Goal: Check status

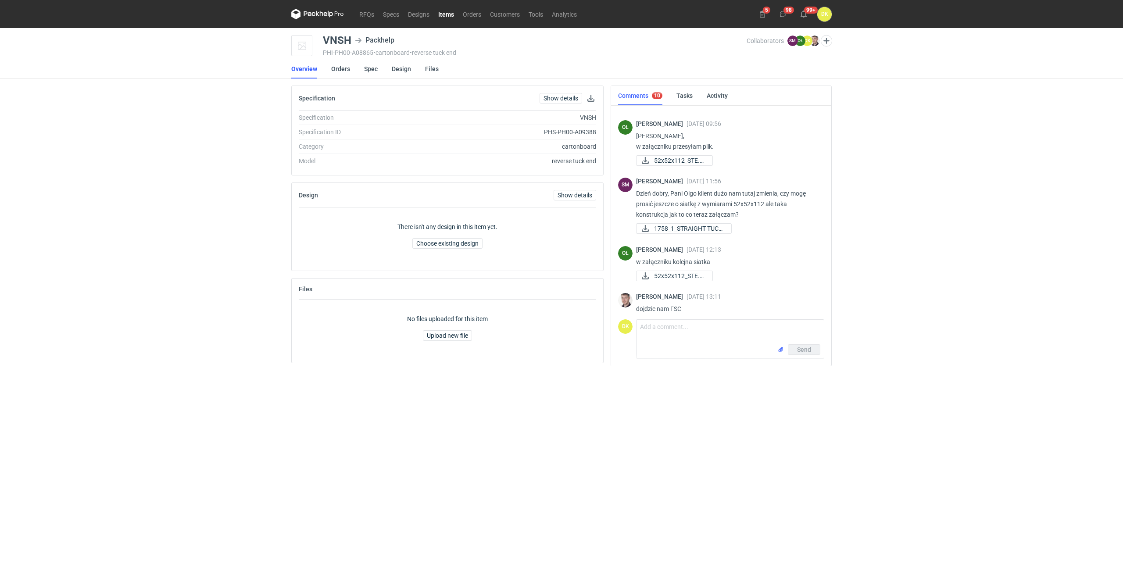
scroll to position [740, 0]
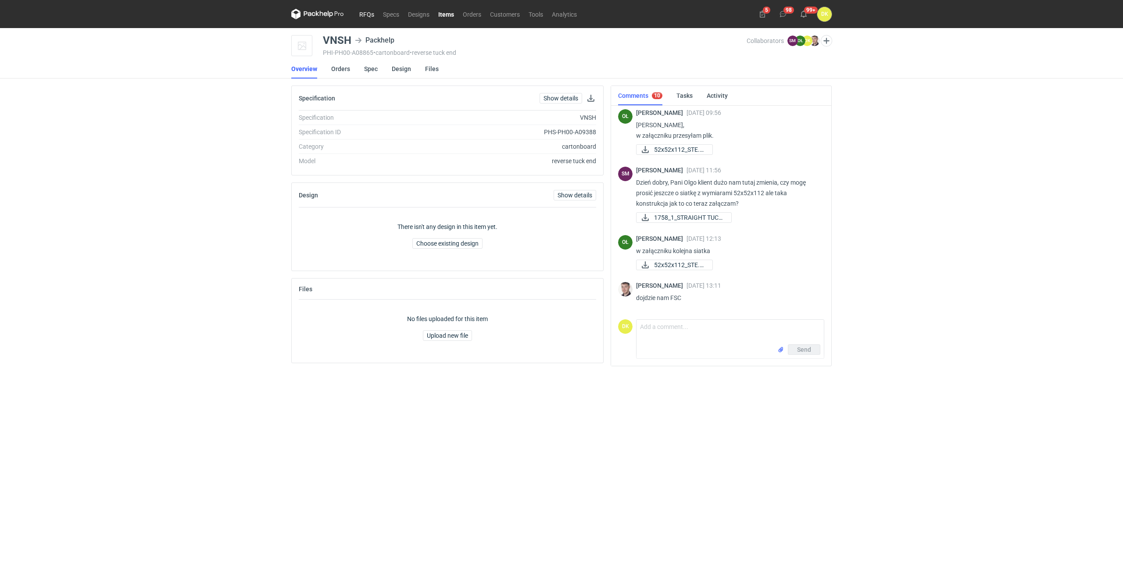
click at [367, 10] on link "RFQs" at bounding box center [367, 14] width 24 height 11
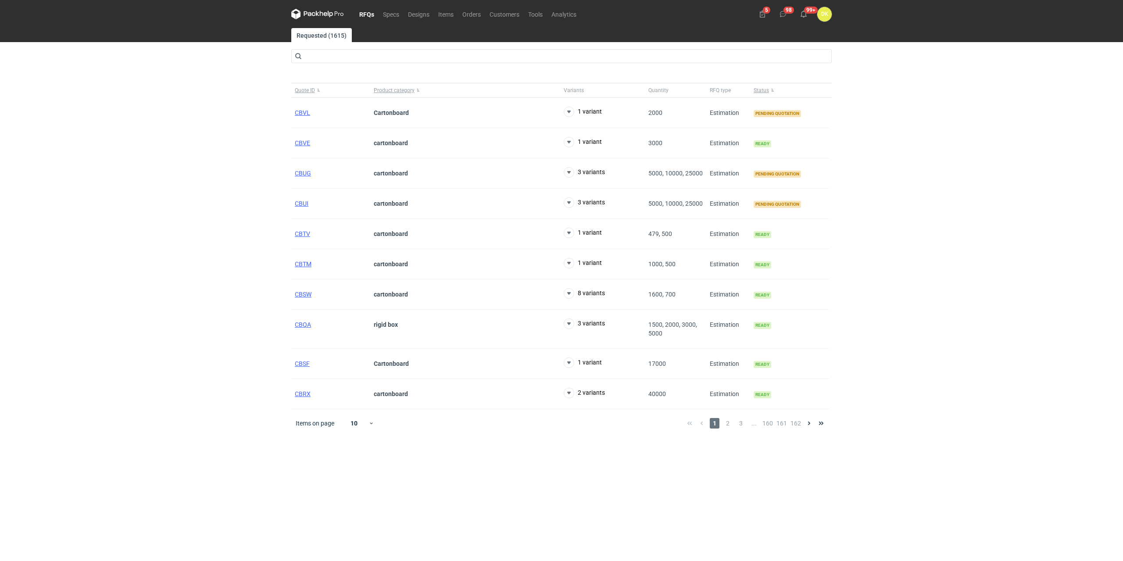
click at [456, 549] on main "Requested (1615) Quote ID Product category Variants Quantity RFQ type Status CB…" at bounding box center [561, 294] width 547 height 533
drag, startPoint x: 812, startPoint y: 461, endPoint x: 808, endPoint y: 462, distance: 5.0
click at [808, 462] on main "Requested (1615) Quote ID Product category Variants Quantity RFQ type Status CB…" at bounding box center [561, 294] width 547 height 533
